Goal: Find specific page/section: Find specific page/section

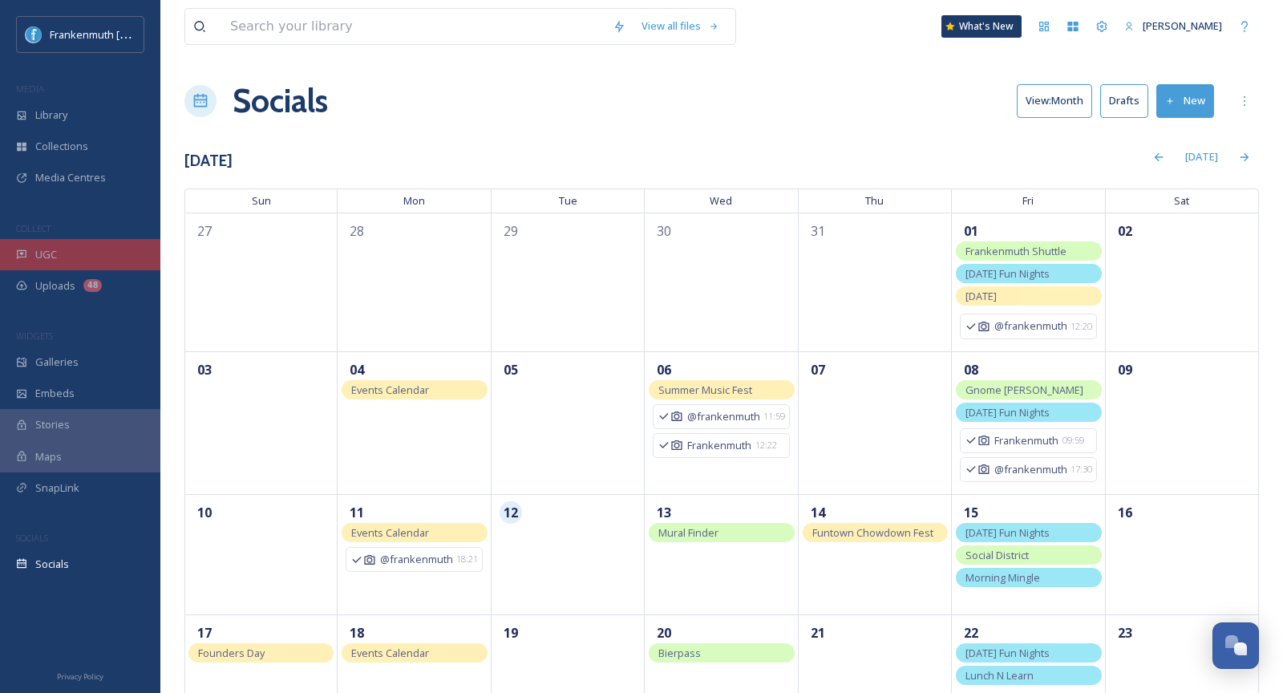
click at [69, 262] on div "UGC" at bounding box center [80, 254] width 160 height 31
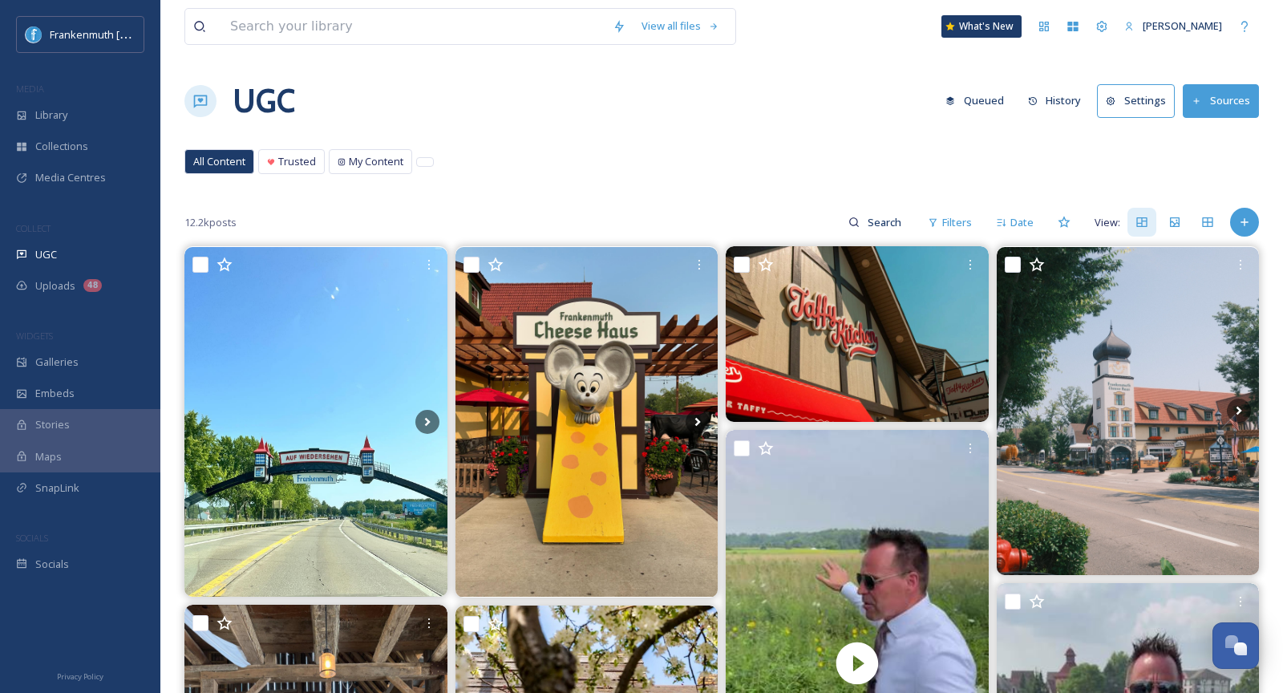
click at [106, 543] on div "SOCIALS" at bounding box center [80, 538] width 160 height 21
click at [106, 568] on div "Socials" at bounding box center [80, 563] width 160 height 31
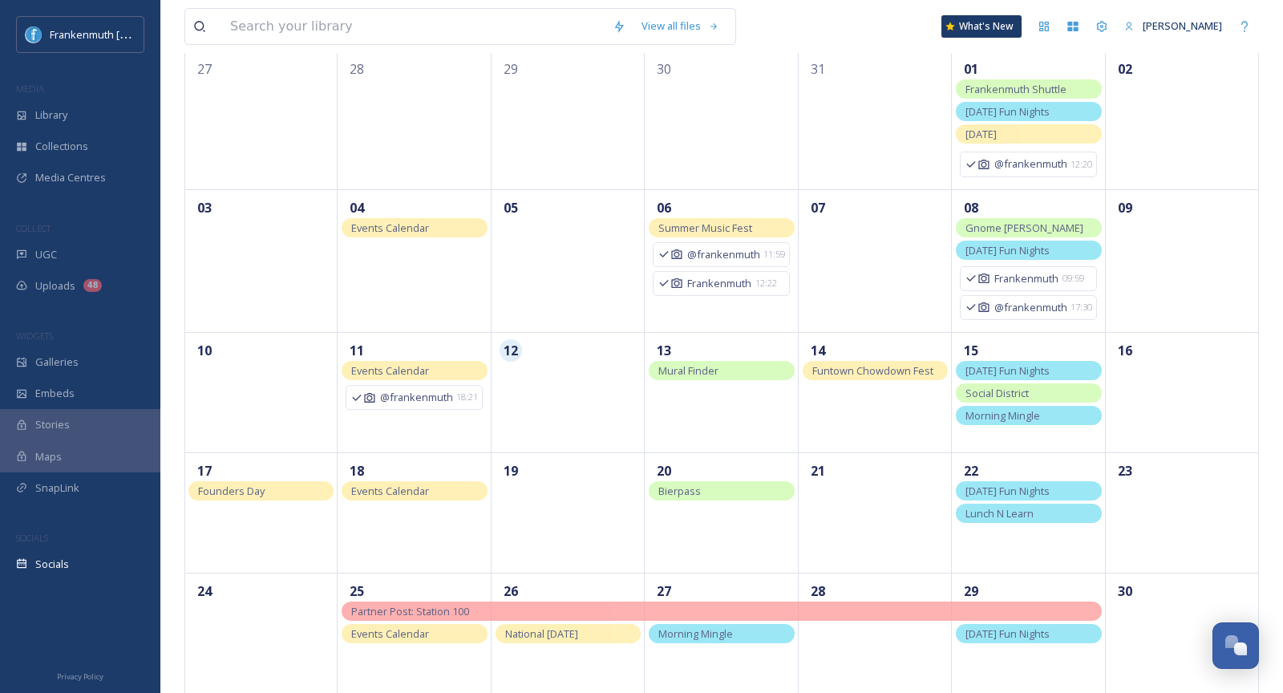
scroll to position [169, 0]
